Goal: Task Accomplishment & Management: Use online tool/utility

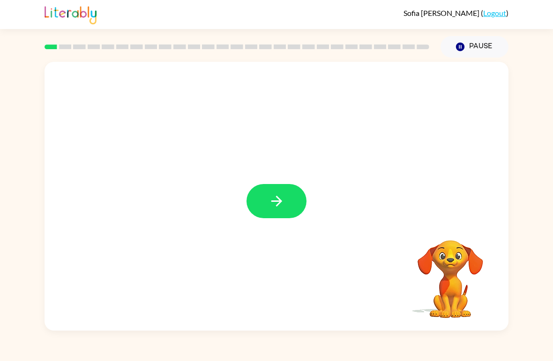
click at [296, 204] on button "button" at bounding box center [276, 201] width 60 height 34
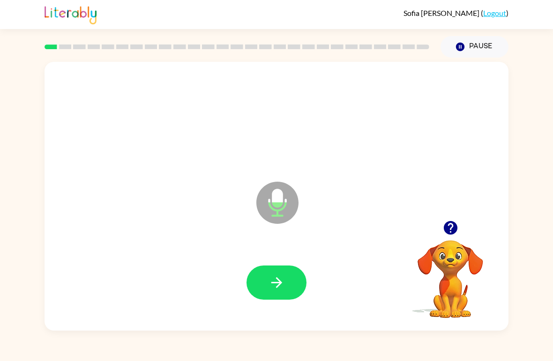
click at [287, 295] on button "button" at bounding box center [276, 283] width 60 height 34
click at [284, 282] on icon "button" at bounding box center [276, 283] width 16 height 16
click at [284, 281] on icon "button" at bounding box center [276, 283] width 16 height 16
click at [283, 281] on icon "button" at bounding box center [276, 283] width 16 height 16
click at [284, 284] on icon "button" at bounding box center [276, 283] width 16 height 16
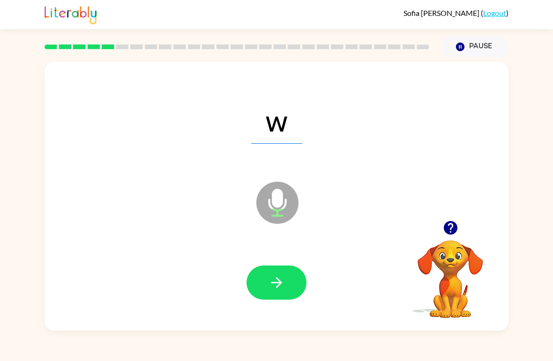
click at [281, 284] on icon "button" at bounding box center [276, 282] width 11 height 11
click at [284, 279] on icon "button" at bounding box center [276, 283] width 16 height 16
click at [282, 280] on icon "button" at bounding box center [276, 283] width 16 height 16
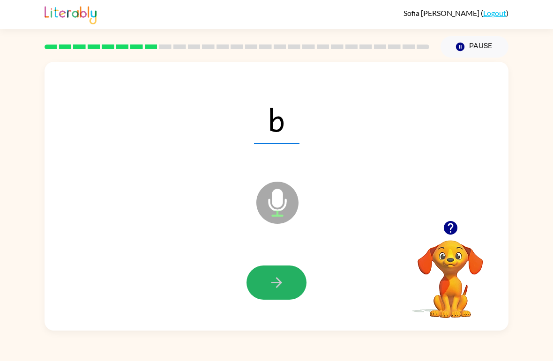
click at [280, 280] on icon "button" at bounding box center [276, 283] width 16 height 16
click at [280, 279] on icon "button" at bounding box center [276, 283] width 16 height 16
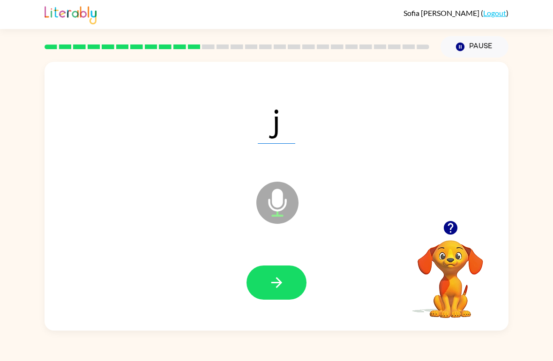
click at [279, 283] on icon "button" at bounding box center [276, 282] width 11 height 11
click at [280, 279] on icon "button" at bounding box center [276, 283] width 16 height 16
click at [283, 281] on icon "button" at bounding box center [276, 283] width 16 height 16
click at [281, 281] on icon "button" at bounding box center [276, 283] width 16 height 16
click at [281, 280] on icon "button" at bounding box center [276, 283] width 16 height 16
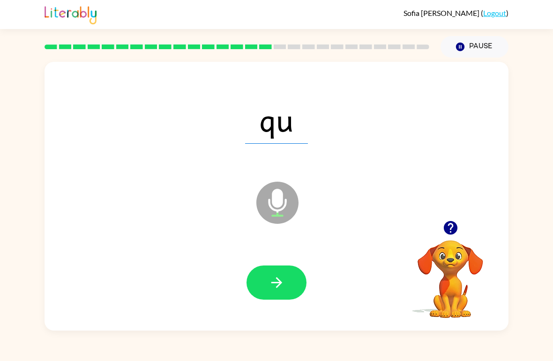
click at [284, 280] on icon "button" at bounding box center [276, 283] width 16 height 16
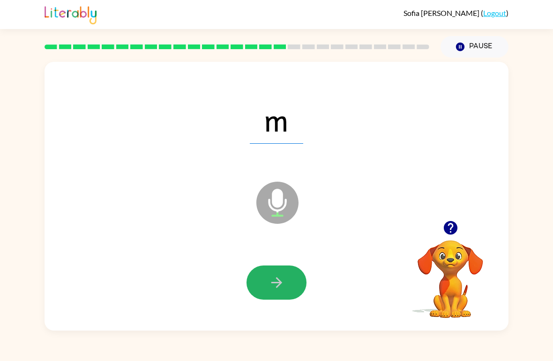
click at [281, 281] on icon "button" at bounding box center [276, 283] width 16 height 16
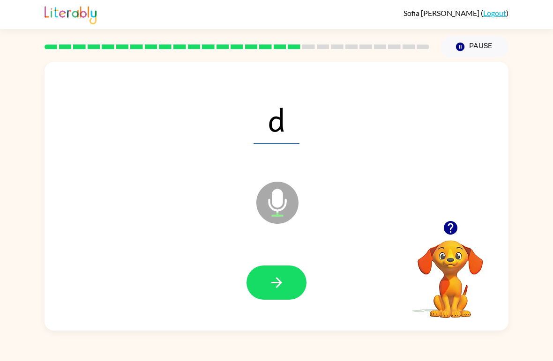
click at [280, 282] on icon "button" at bounding box center [276, 282] width 11 height 11
click at [285, 278] on button "button" at bounding box center [276, 283] width 60 height 34
click at [284, 280] on icon "button" at bounding box center [276, 283] width 16 height 16
click at [280, 283] on icon "button" at bounding box center [276, 282] width 11 height 11
click at [282, 282] on icon "button" at bounding box center [276, 283] width 16 height 16
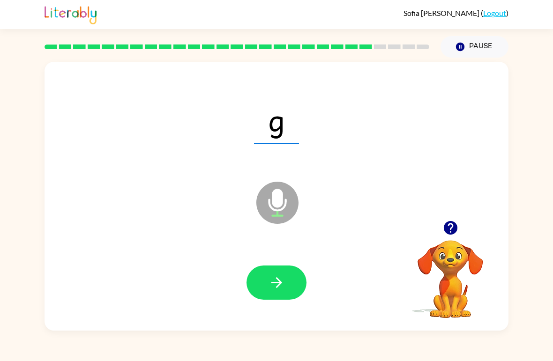
click at [283, 281] on icon "button" at bounding box center [276, 283] width 16 height 16
click at [282, 283] on icon "button" at bounding box center [276, 283] width 16 height 16
click at [284, 280] on icon "button" at bounding box center [276, 283] width 16 height 16
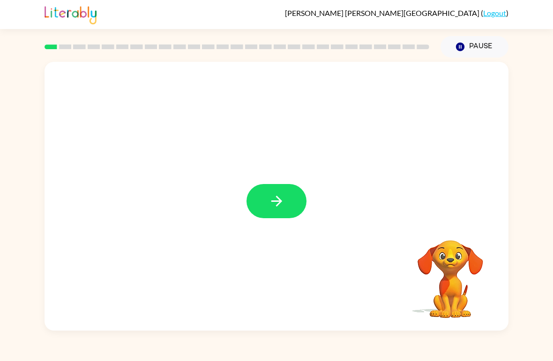
click at [290, 201] on button "button" at bounding box center [276, 201] width 60 height 34
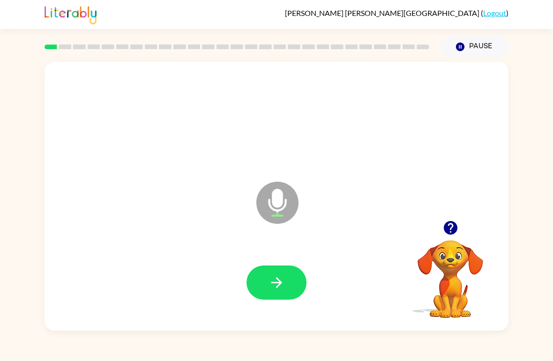
click at [271, 281] on icon "button" at bounding box center [276, 283] width 16 height 16
click at [281, 285] on icon "button" at bounding box center [276, 283] width 16 height 16
click at [280, 279] on icon "button" at bounding box center [276, 283] width 16 height 16
click at [282, 286] on icon "button" at bounding box center [276, 283] width 16 height 16
click at [279, 289] on icon "button" at bounding box center [276, 283] width 16 height 16
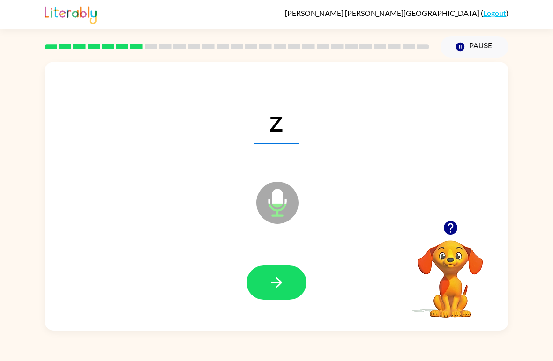
click at [284, 286] on icon "button" at bounding box center [276, 283] width 16 height 16
click at [282, 286] on icon "button" at bounding box center [276, 283] width 16 height 16
click at [282, 284] on icon "button" at bounding box center [276, 283] width 16 height 16
click at [285, 283] on button "button" at bounding box center [276, 283] width 60 height 34
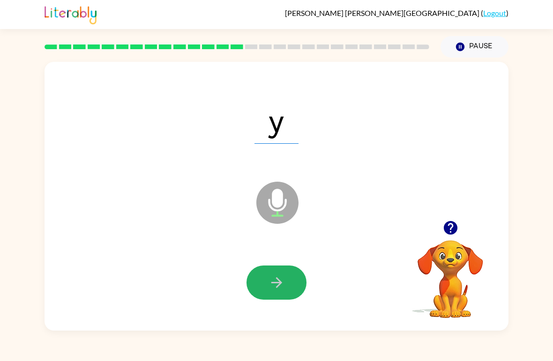
click at [279, 282] on icon "button" at bounding box center [276, 283] width 16 height 16
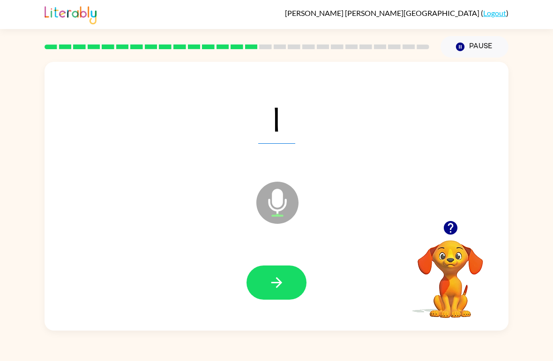
click at [277, 285] on icon "button" at bounding box center [276, 283] width 16 height 16
click at [273, 288] on icon "button" at bounding box center [276, 283] width 16 height 16
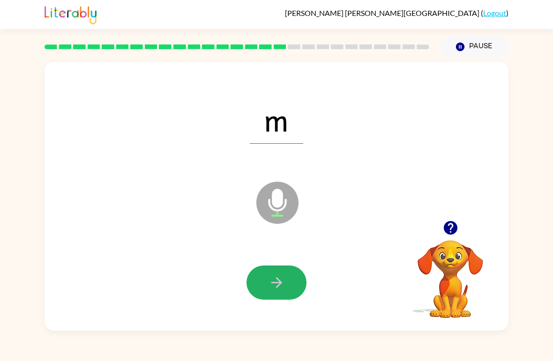
click at [281, 283] on icon "button" at bounding box center [276, 282] width 11 height 11
click at [279, 282] on icon "button" at bounding box center [276, 282] width 11 height 11
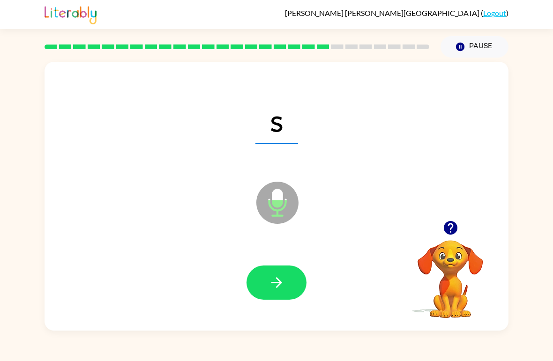
click at [278, 284] on icon "button" at bounding box center [276, 282] width 11 height 11
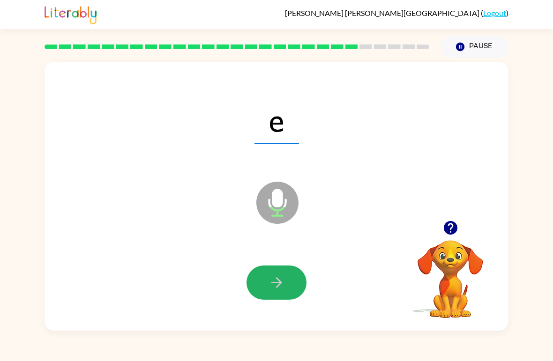
click at [284, 279] on icon "button" at bounding box center [276, 283] width 16 height 16
click at [283, 280] on icon "button" at bounding box center [276, 283] width 16 height 16
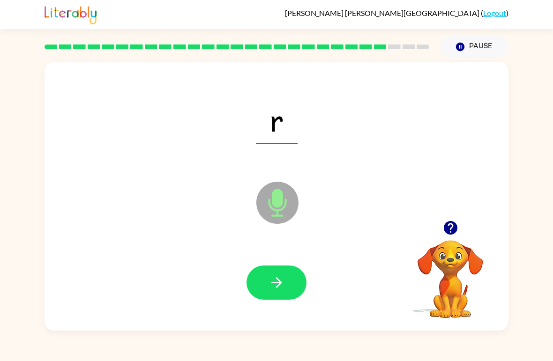
click at [283, 281] on icon "button" at bounding box center [276, 283] width 16 height 16
click at [280, 282] on icon "button" at bounding box center [276, 282] width 11 height 11
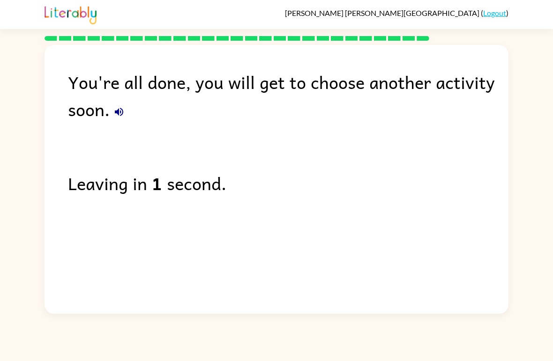
click at [494, 12] on link "Logout" at bounding box center [494, 12] width 23 height 9
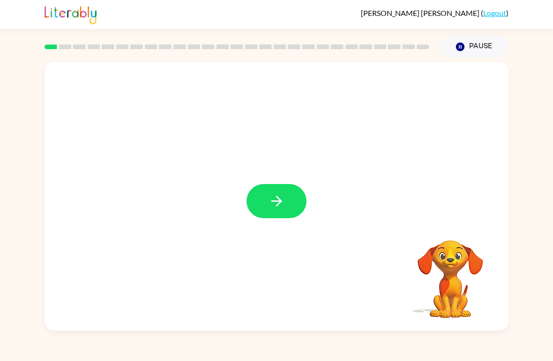
click at [292, 198] on button "button" at bounding box center [276, 201] width 60 height 34
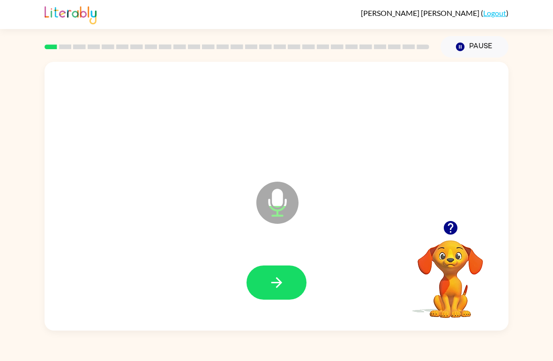
click at [275, 275] on icon "button" at bounding box center [276, 283] width 16 height 16
click at [274, 283] on icon "button" at bounding box center [276, 282] width 11 height 11
click at [274, 275] on button "button" at bounding box center [276, 283] width 60 height 34
click at [282, 273] on button "button" at bounding box center [276, 283] width 60 height 34
click at [274, 273] on button "button" at bounding box center [276, 283] width 60 height 34
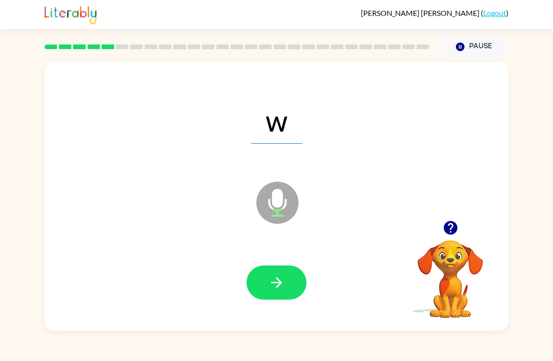
click at [276, 274] on button "button" at bounding box center [276, 283] width 60 height 34
click at [276, 277] on icon "button" at bounding box center [276, 283] width 16 height 16
click at [277, 272] on button "button" at bounding box center [276, 283] width 60 height 34
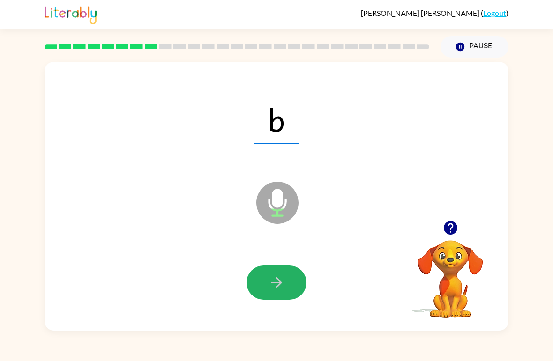
click at [278, 275] on button "button" at bounding box center [276, 283] width 60 height 34
click at [273, 280] on icon "button" at bounding box center [276, 283] width 16 height 16
click at [278, 277] on icon "button" at bounding box center [276, 283] width 16 height 16
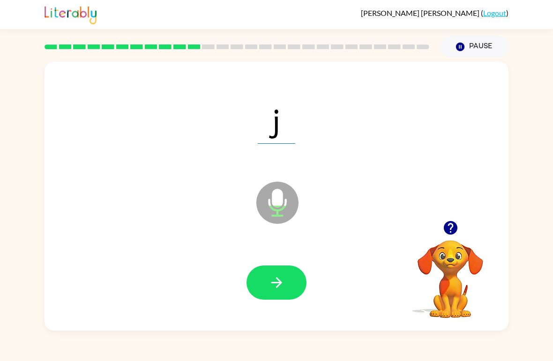
click at [283, 273] on button "button" at bounding box center [276, 283] width 60 height 34
click at [277, 277] on icon "button" at bounding box center [276, 283] width 16 height 16
click at [284, 282] on icon "button" at bounding box center [276, 283] width 16 height 16
click at [280, 283] on icon "button" at bounding box center [276, 282] width 11 height 11
click at [280, 280] on icon "button" at bounding box center [276, 283] width 16 height 16
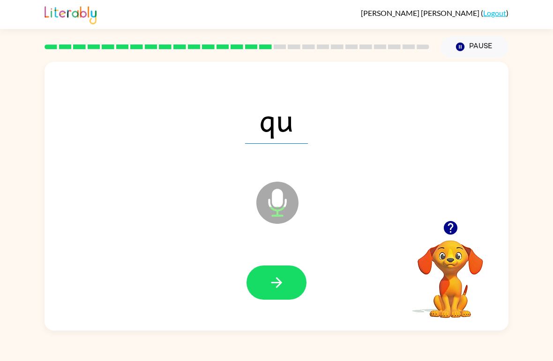
click at [281, 277] on icon "button" at bounding box center [276, 283] width 16 height 16
click at [277, 279] on icon "button" at bounding box center [276, 282] width 11 height 11
click at [279, 286] on icon "button" at bounding box center [276, 282] width 11 height 11
click at [279, 284] on icon "button" at bounding box center [276, 283] width 16 height 16
click at [282, 282] on icon "button" at bounding box center [276, 283] width 16 height 16
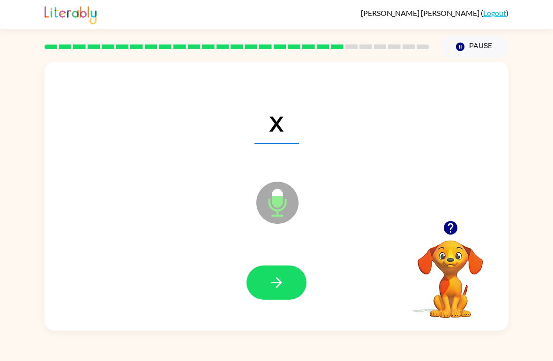
click at [284, 282] on icon "button" at bounding box center [276, 283] width 16 height 16
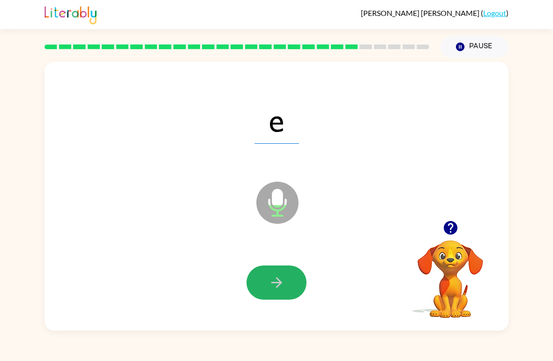
click at [283, 285] on icon "button" at bounding box center [276, 283] width 16 height 16
click at [281, 283] on icon "button" at bounding box center [276, 282] width 11 height 11
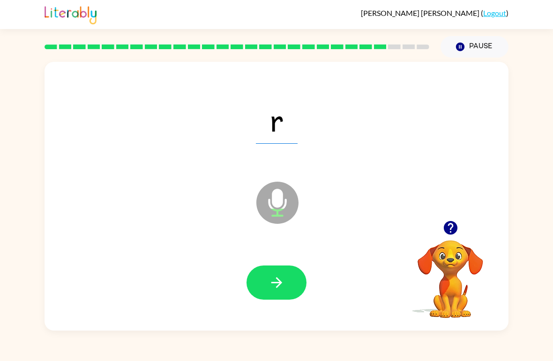
click at [290, 284] on button "button" at bounding box center [276, 283] width 60 height 34
click at [289, 287] on button "button" at bounding box center [276, 283] width 60 height 34
click at [291, 283] on button "button" at bounding box center [276, 283] width 60 height 34
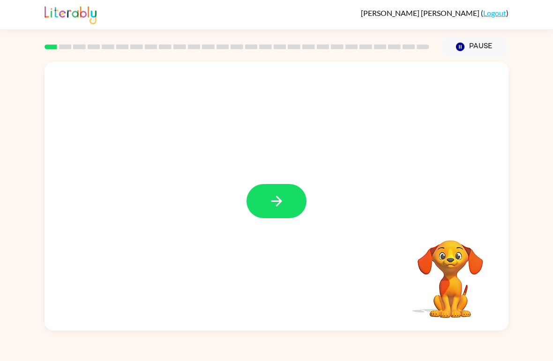
click at [284, 204] on icon "button" at bounding box center [276, 201] width 16 height 16
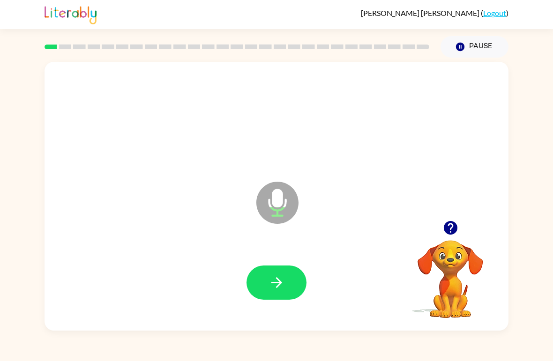
click at [276, 284] on icon "button" at bounding box center [276, 282] width 11 height 11
click at [292, 278] on button "button" at bounding box center [276, 283] width 60 height 34
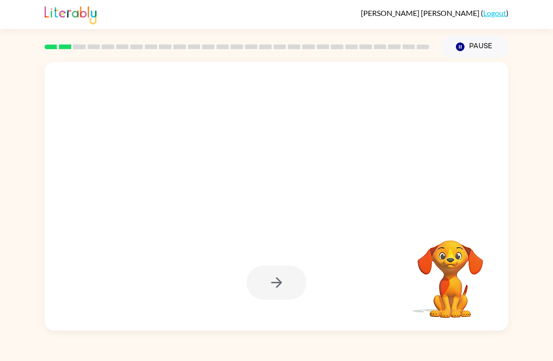
click at [475, 45] on button "Pause Pause" at bounding box center [474, 47] width 68 height 22
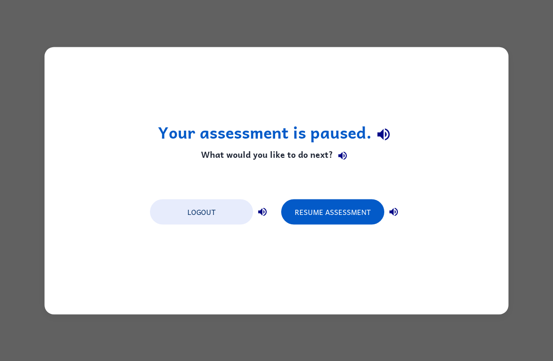
click at [368, 207] on button "Resume Assessment" at bounding box center [332, 211] width 103 height 25
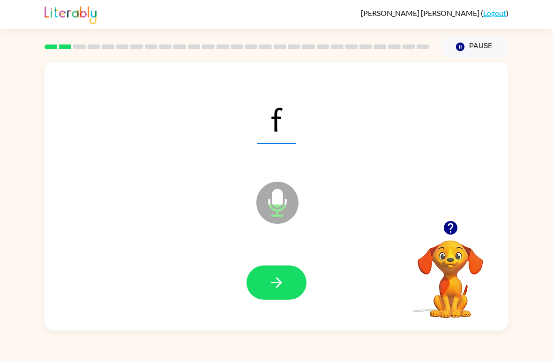
click at [284, 281] on icon "button" at bounding box center [276, 283] width 16 height 16
click at [478, 48] on button "Pause Pause" at bounding box center [474, 47] width 68 height 22
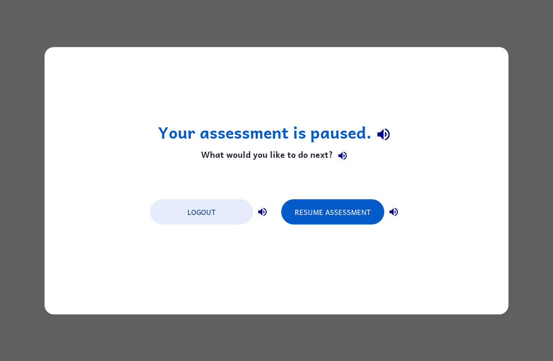
click at [331, 206] on button "Resume Assessment" at bounding box center [332, 211] width 103 height 25
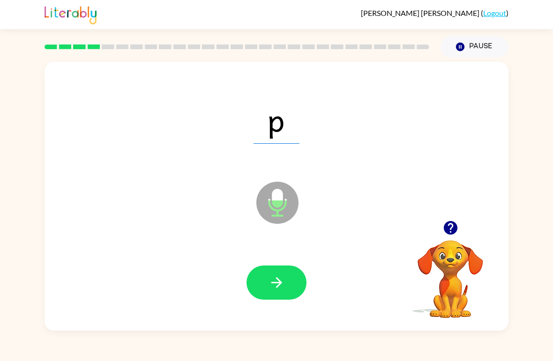
click at [281, 283] on icon "button" at bounding box center [276, 282] width 11 height 11
click at [278, 281] on icon "button" at bounding box center [276, 282] width 11 height 11
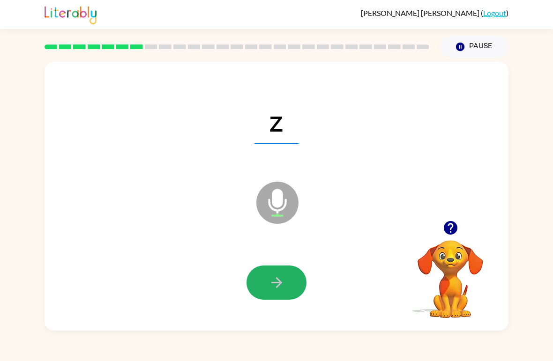
click at [286, 281] on button "button" at bounding box center [276, 283] width 60 height 34
click at [284, 282] on icon "button" at bounding box center [276, 283] width 16 height 16
click at [285, 285] on button "button" at bounding box center [276, 283] width 60 height 34
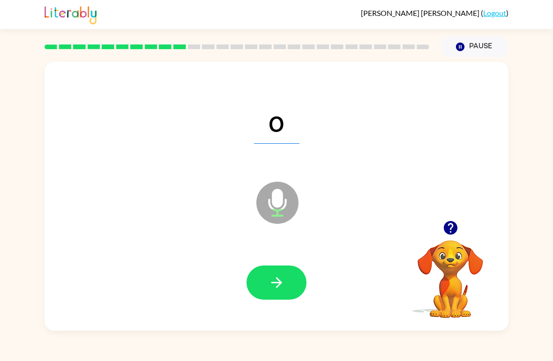
click at [286, 285] on button "button" at bounding box center [276, 283] width 60 height 34
click at [285, 284] on button "button" at bounding box center [276, 283] width 60 height 34
click at [284, 283] on icon "button" at bounding box center [276, 283] width 16 height 16
click at [283, 282] on icon "button" at bounding box center [276, 283] width 16 height 16
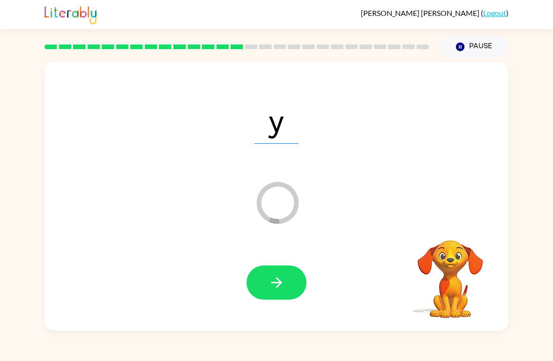
click at [285, 282] on button "button" at bounding box center [276, 283] width 60 height 34
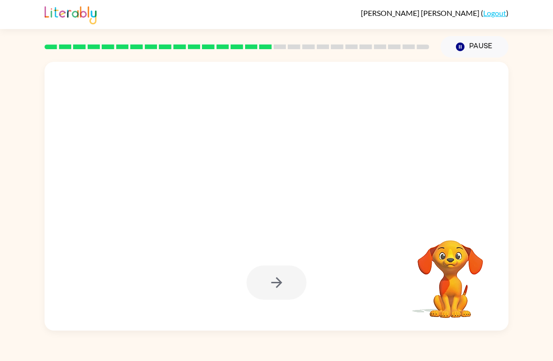
click at [477, 42] on button "Pause Pause" at bounding box center [474, 47] width 68 height 22
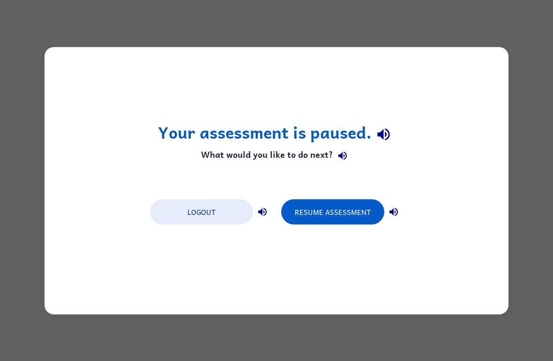
click at [358, 206] on button "Resume Assessment" at bounding box center [332, 211] width 103 height 25
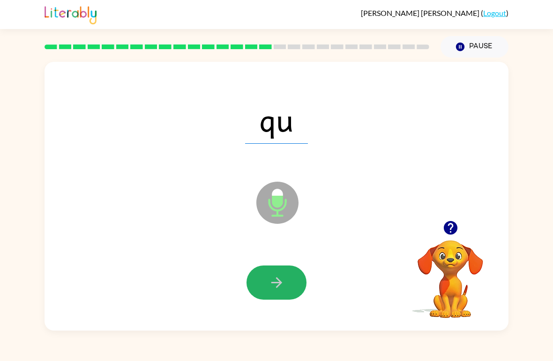
click at [279, 283] on icon "button" at bounding box center [276, 282] width 11 height 11
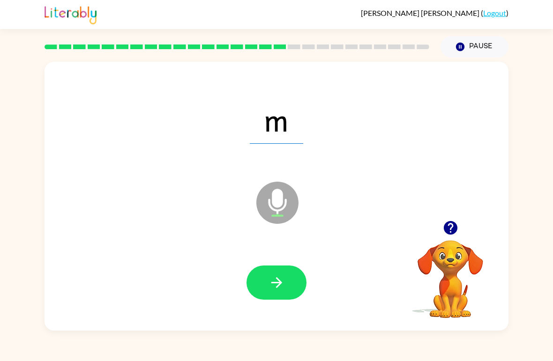
click at [287, 281] on button "button" at bounding box center [276, 283] width 60 height 34
click at [283, 284] on icon "button" at bounding box center [276, 283] width 16 height 16
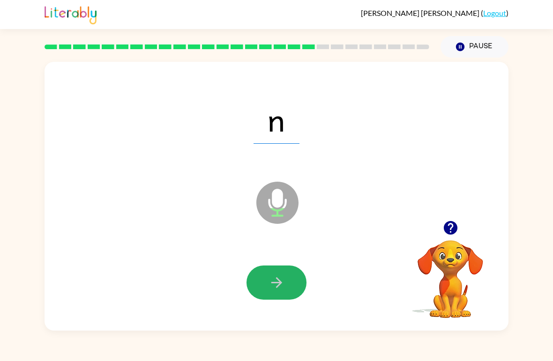
click at [280, 283] on icon "button" at bounding box center [276, 282] width 11 height 11
click at [282, 283] on icon "button" at bounding box center [276, 283] width 16 height 16
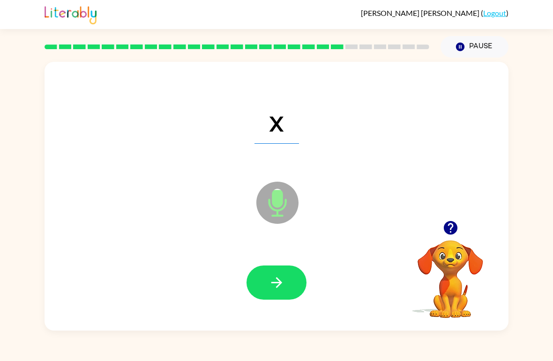
click at [280, 285] on icon "button" at bounding box center [276, 282] width 11 height 11
click at [281, 283] on icon "button" at bounding box center [276, 282] width 11 height 11
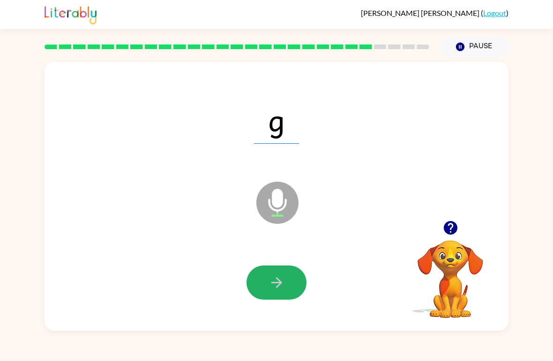
click at [279, 284] on icon "button" at bounding box center [276, 283] width 16 height 16
click at [279, 283] on icon "button" at bounding box center [276, 282] width 11 height 11
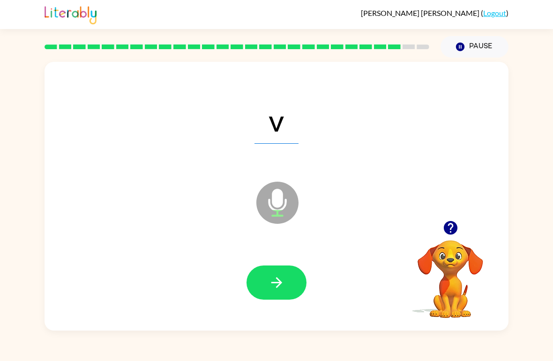
click at [283, 283] on icon "button" at bounding box center [276, 283] width 16 height 16
click at [280, 285] on icon "button" at bounding box center [276, 282] width 11 height 11
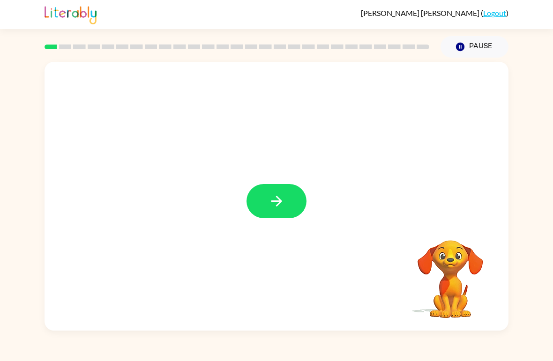
click at [291, 200] on button "button" at bounding box center [276, 201] width 60 height 34
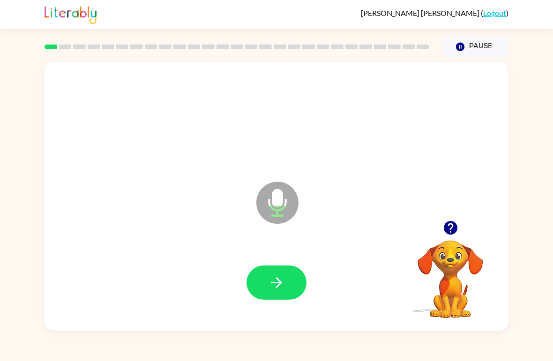
click at [276, 276] on icon "button" at bounding box center [276, 283] width 16 height 16
click at [482, 45] on button "Pause Pause" at bounding box center [474, 47] width 68 height 22
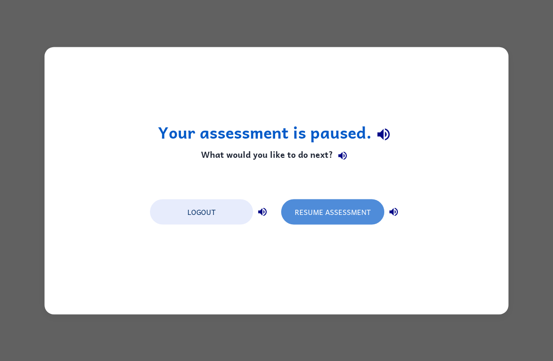
click at [332, 210] on button "Resume Assessment" at bounding box center [332, 211] width 103 height 25
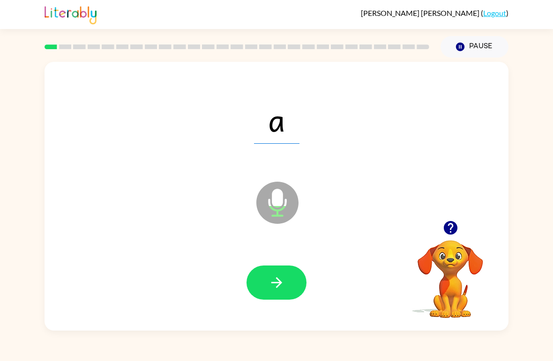
click at [277, 285] on icon "button" at bounding box center [276, 283] width 16 height 16
click at [281, 286] on icon "button" at bounding box center [276, 283] width 16 height 16
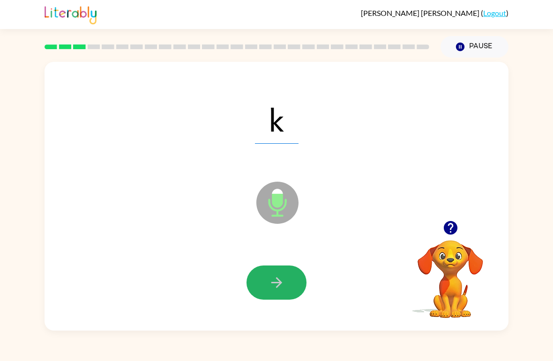
click at [277, 284] on icon "button" at bounding box center [276, 282] width 11 height 11
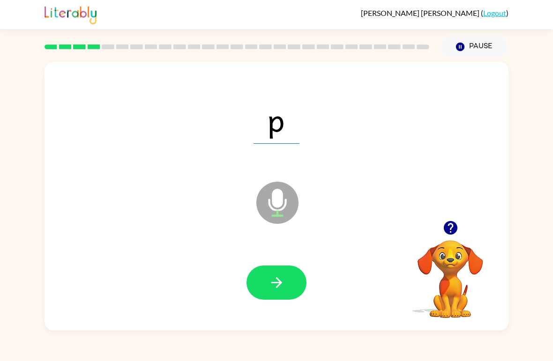
click at [281, 284] on icon "button" at bounding box center [276, 282] width 11 height 11
click at [286, 282] on button "button" at bounding box center [276, 283] width 60 height 34
click at [282, 284] on icon "button" at bounding box center [276, 283] width 16 height 16
click at [284, 283] on icon "button" at bounding box center [276, 283] width 16 height 16
click at [281, 282] on icon "button" at bounding box center [276, 283] width 16 height 16
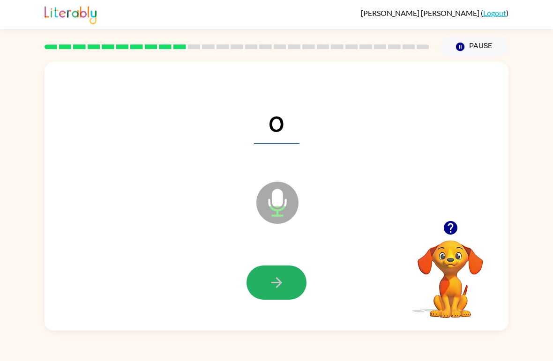
click at [284, 282] on icon "button" at bounding box center [276, 283] width 16 height 16
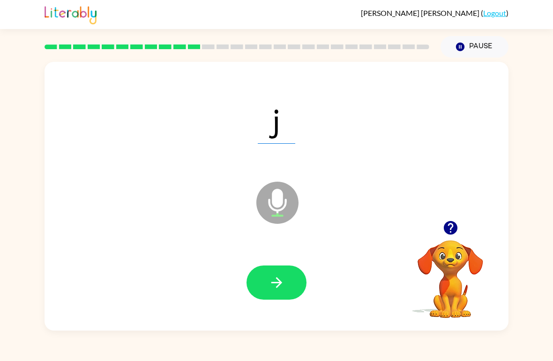
click at [282, 285] on icon "button" at bounding box center [276, 283] width 16 height 16
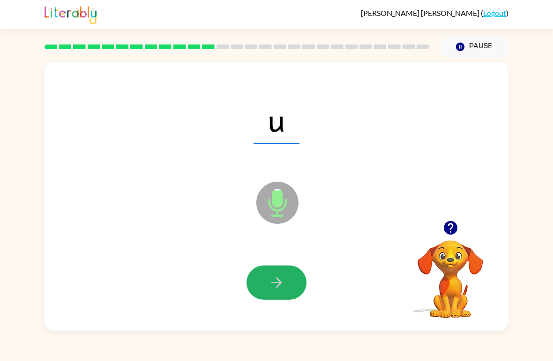
click at [280, 285] on icon "button" at bounding box center [276, 283] width 16 height 16
click at [281, 284] on icon "button" at bounding box center [276, 282] width 11 height 11
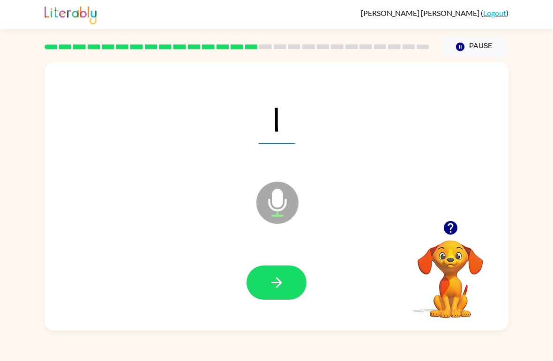
click at [283, 283] on icon "button" at bounding box center [276, 283] width 16 height 16
click at [284, 283] on icon "button" at bounding box center [276, 283] width 16 height 16
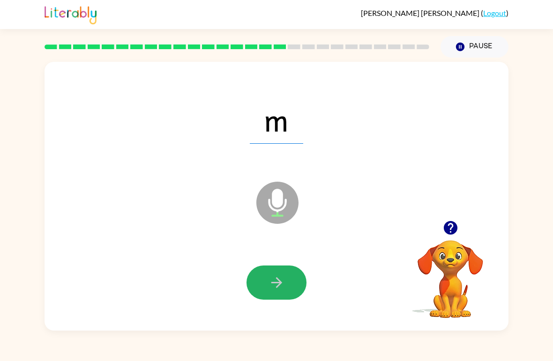
click at [285, 282] on button "button" at bounding box center [276, 283] width 60 height 34
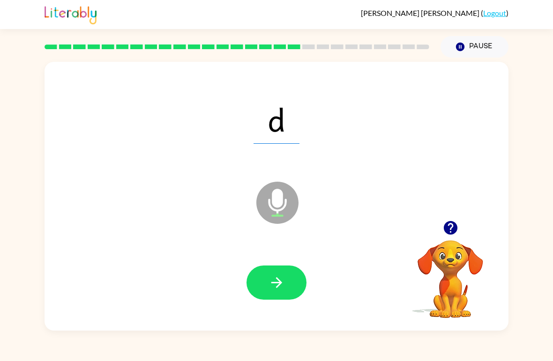
click at [284, 282] on icon "button" at bounding box center [276, 283] width 16 height 16
click at [283, 283] on icon "button" at bounding box center [276, 283] width 16 height 16
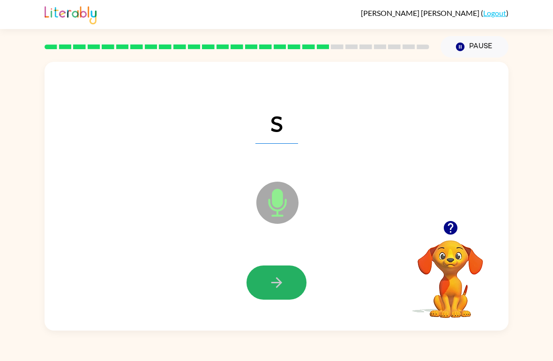
click at [295, 285] on button "button" at bounding box center [276, 283] width 60 height 34
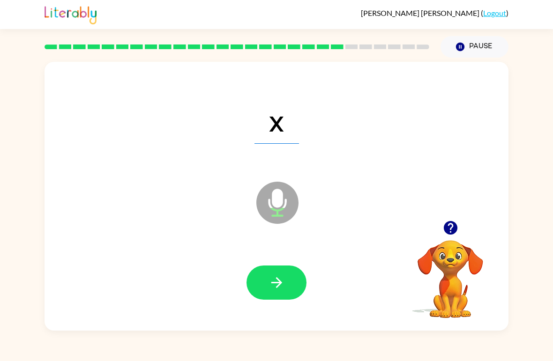
click at [290, 283] on button "button" at bounding box center [276, 283] width 60 height 34
click at [288, 282] on button "button" at bounding box center [276, 283] width 60 height 34
click at [287, 283] on button "button" at bounding box center [276, 283] width 60 height 34
click at [285, 283] on button "button" at bounding box center [276, 283] width 60 height 34
click at [286, 282] on button "button" at bounding box center [276, 283] width 60 height 34
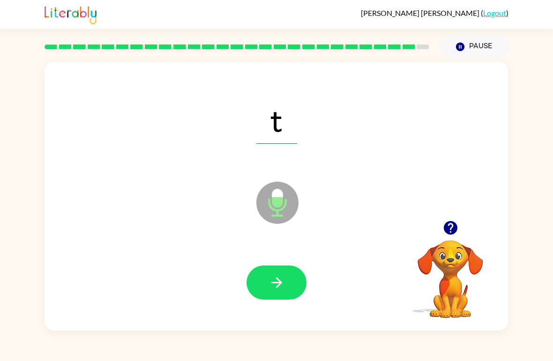
click at [283, 286] on icon "button" at bounding box center [276, 283] width 16 height 16
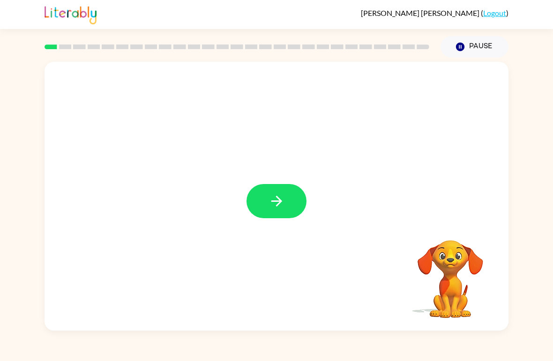
click at [285, 197] on button "button" at bounding box center [276, 201] width 60 height 34
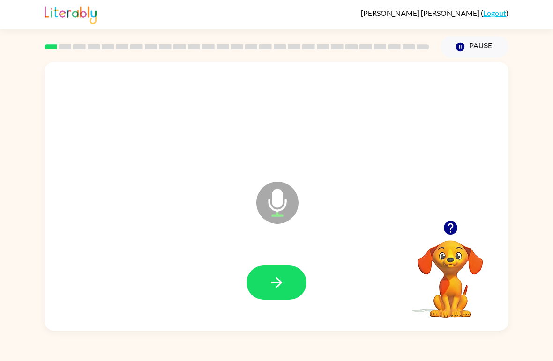
click at [270, 287] on icon "button" at bounding box center [276, 283] width 16 height 16
click at [280, 281] on icon "button" at bounding box center [276, 283] width 16 height 16
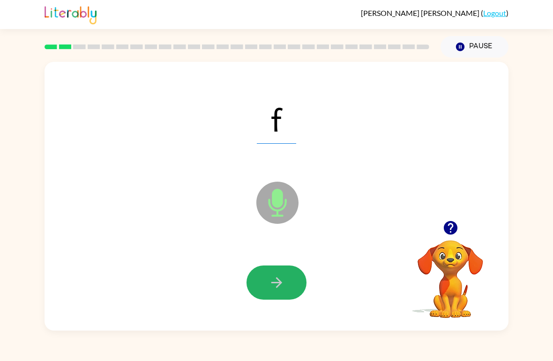
click at [284, 279] on icon "button" at bounding box center [276, 283] width 16 height 16
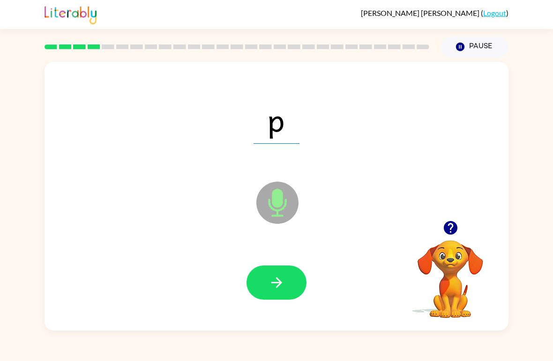
click at [276, 283] on icon "button" at bounding box center [276, 283] width 16 height 16
click at [280, 279] on icon "button" at bounding box center [276, 283] width 16 height 16
click at [280, 280] on icon "button" at bounding box center [276, 283] width 16 height 16
click at [276, 283] on icon "button" at bounding box center [276, 283] width 16 height 16
click at [284, 278] on icon "button" at bounding box center [276, 283] width 16 height 16
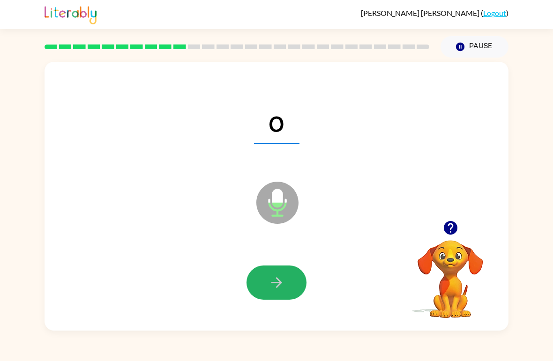
click at [278, 282] on icon "button" at bounding box center [276, 283] width 16 height 16
click at [281, 284] on icon "button" at bounding box center [276, 282] width 11 height 11
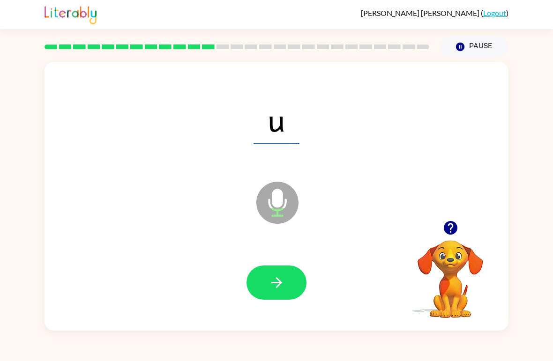
click at [278, 281] on icon "button" at bounding box center [276, 282] width 11 height 11
click at [276, 283] on icon "button" at bounding box center [276, 282] width 11 height 11
click at [278, 282] on icon "button" at bounding box center [276, 283] width 16 height 16
click at [281, 279] on icon "button" at bounding box center [276, 283] width 16 height 16
click at [280, 280] on icon "button" at bounding box center [276, 283] width 16 height 16
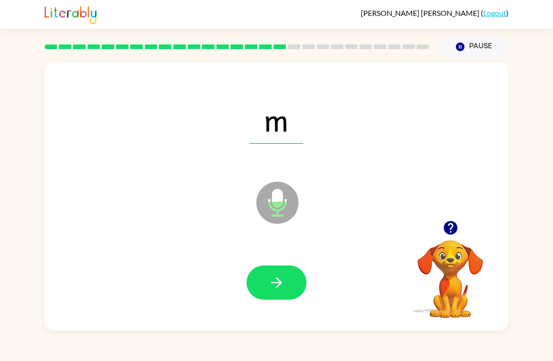
click at [277, 282] on icon "button" at bounding box center [276, 283] width 16 height 16
click at [278, 297] on button "button" at bounding box center [276, 283] width 60 height 34
click at [285, 285] on button "button" at bounding box center [276, 283] width 60 height 34
click at [277, 283] on icon "button" at bounding box center [276, 282] width 11 height 11
click at [281, 284] on icon "button" at bounding box center [276, 282] width 11 height 11
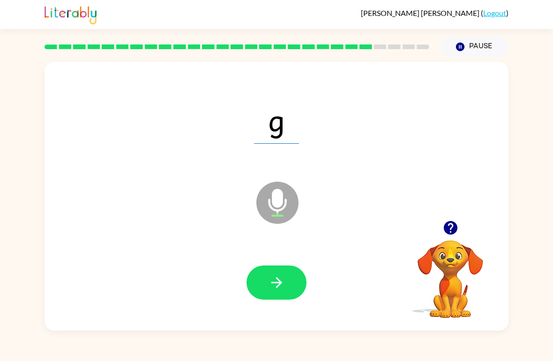
click at [277, 287] on icon "button" at bounding box center [276, 282] width 11 height 11
click at [279, 285] on icon "button" at bounding box center [276, 282] width 11 height 11
click at [284, 281] on icon "button" at bounding box center [276, 283] width 16 height 16
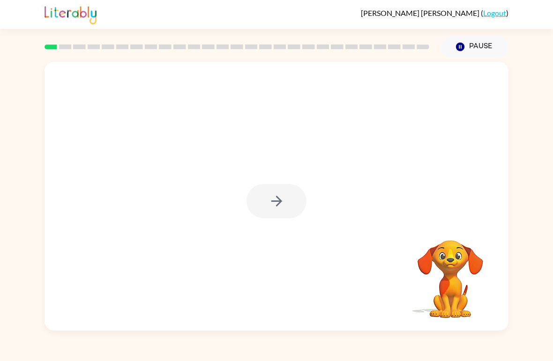
click at [273, 194] on div at bounding box center [276, 201] width 60 height 34
click at [276, 202] on div at bounding box center [276, 201] width 60 height 34
click at [282, 194] on icon "button" at bounding box center [276, 201] width 16 height 16
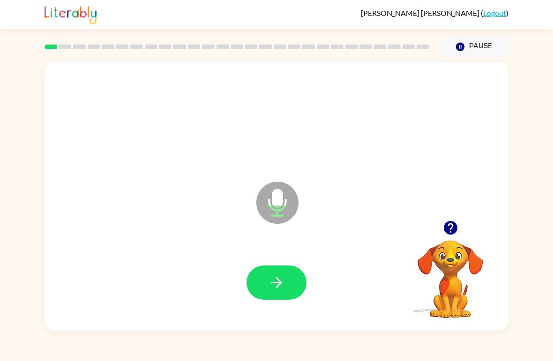
click at [284, 285] on icon "button" at bounding box center [276, 283] width 16 height 16
click at [271, 281] on icon "button" at bounding box center [276, 283] width 16 height 16
click at [281, 277] on icon "button" at bounding box center [276, 283] width 16 height 16
click at [282, 277] on icon "button" at bounding box center [276, 283] width 16 height 16
click at [280, 276] on icon "button" at bounding box center [276, 283] width 16 height 16
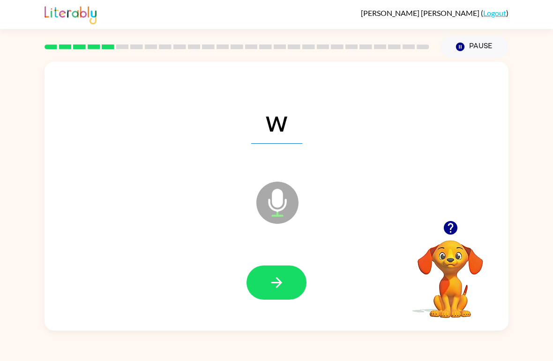
click at [281, 279] on icon "button" at bounding box center [276, 283] width 16 height 16
click at [281, 280] on icon "button" at bounding box center [276, 283] width 16 height 16
click at [281, 277] on icon "button" at bounding box center [276, 283] width 16 height 16
click at [284, 279] on icon "button" at bounding box center [276, 283] width 16 height 16
click at [284, 277] on icon "button" at bounding box center [276, 283] width 16 height 16
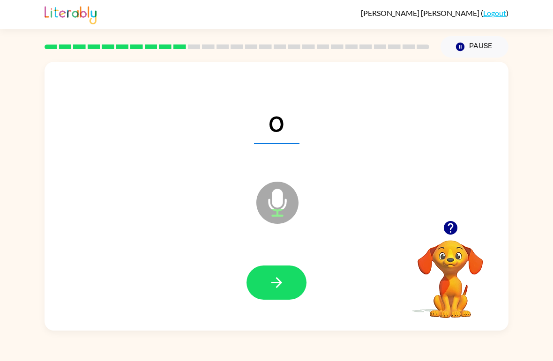
click at [283, 277] on icon "button" at bounding box center [276, 283] width 16 height 16
click at [283, 276] on icon "button" at bounding box center [276, 283] width 16 height 16
click at [280, 278] on icon "button" at bounding box center [276, 283] width 16 height 16
click at [281, 276] on icon "button" at bounding box center [276, 283] width 16 height 16
click at [280, 276] on icon "button" at bounding box center [276, 283] width 16 height 16
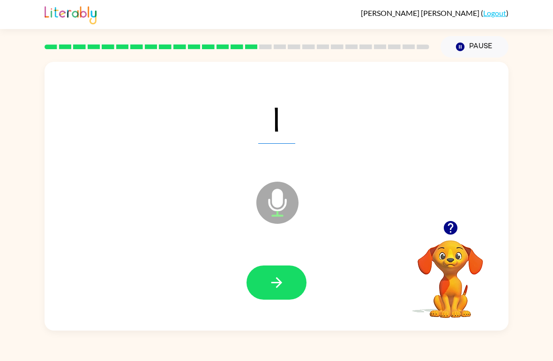
click at [276, 276] on icon "button" at bounding box center [276, 283] width 16 height 16
click at [278, 279] on icon "button" at bounding box center [276, 283] width 16 height 16
click at [278, 281] on icon "button" at bounding box center [276, 282] width 11 height 11
click at [282, 282] on icon "button" at bounding box center [276, 283] width 16 height 16
click at [281, 280] on icon "button" at bounding box center [276, 283] width 16 height 16
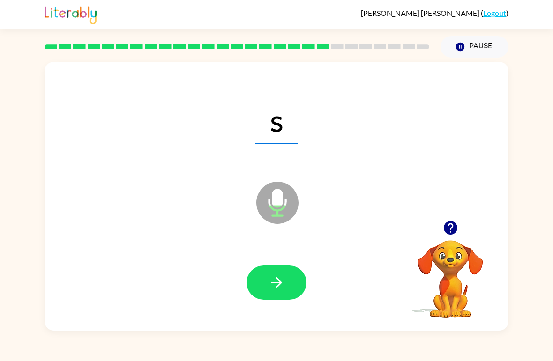
click at [280, 278] on icon "button" at bounding box center [276, 283] width 16 height 16
click at [280, 277] on icon "button" at bounding box center [276, 283] width 16 height 16
click at [281, 276] on icon "button" at bounding box center [276, 283] width 16 height 16
click at [280, 276] on icon "button" at bounding box center [276, 283] width 16 height 16
click at [281, 278] on icon "button" at bounding box center [276, 283] width 16 height 16
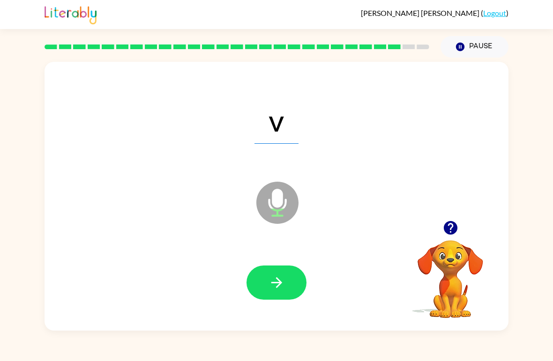
click at [283, 279] on icon "button" at bounding box center [276, 283] width 16 height 16
click at [279, 279] on icon "button" at bounding box center [276, 283] width 16 height 16
